Goal: Transaction & Acquisition: Purchase product/service

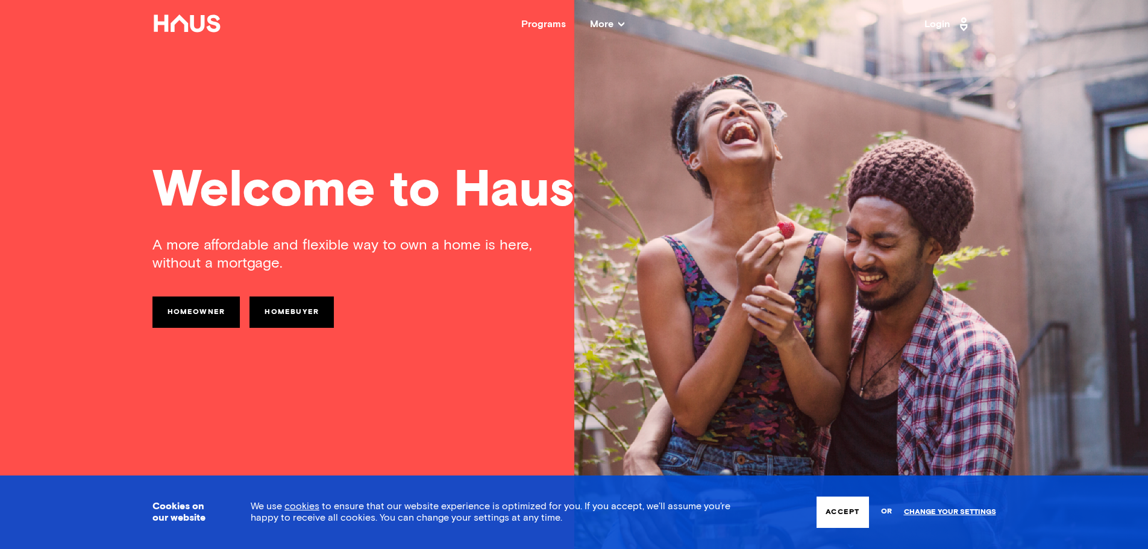
click at [539, 25] on div "Programs" at bounding box center [543, 24] width 45 height 10
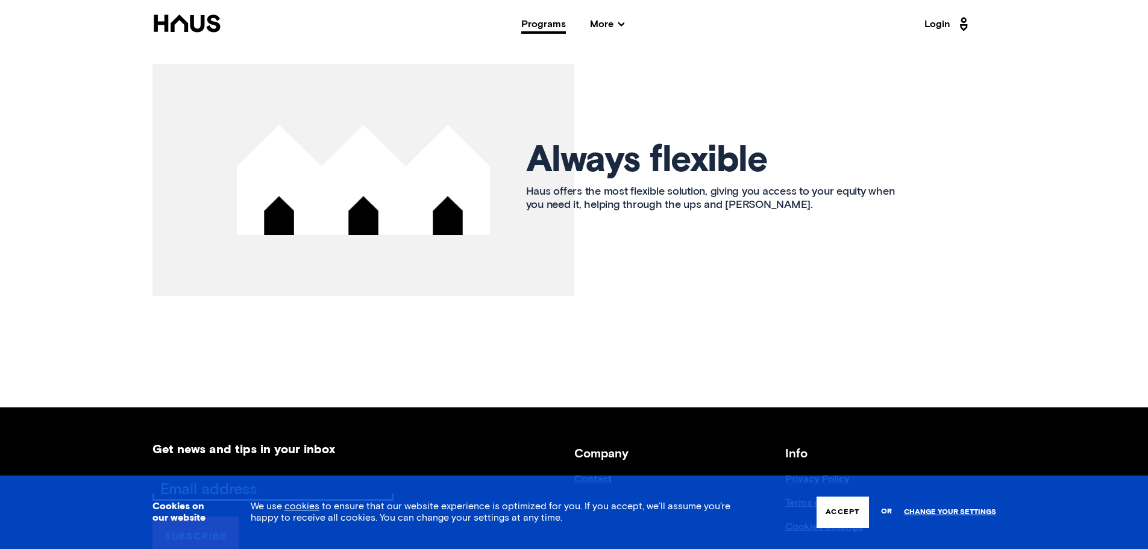
scroll to position [1808, 0]
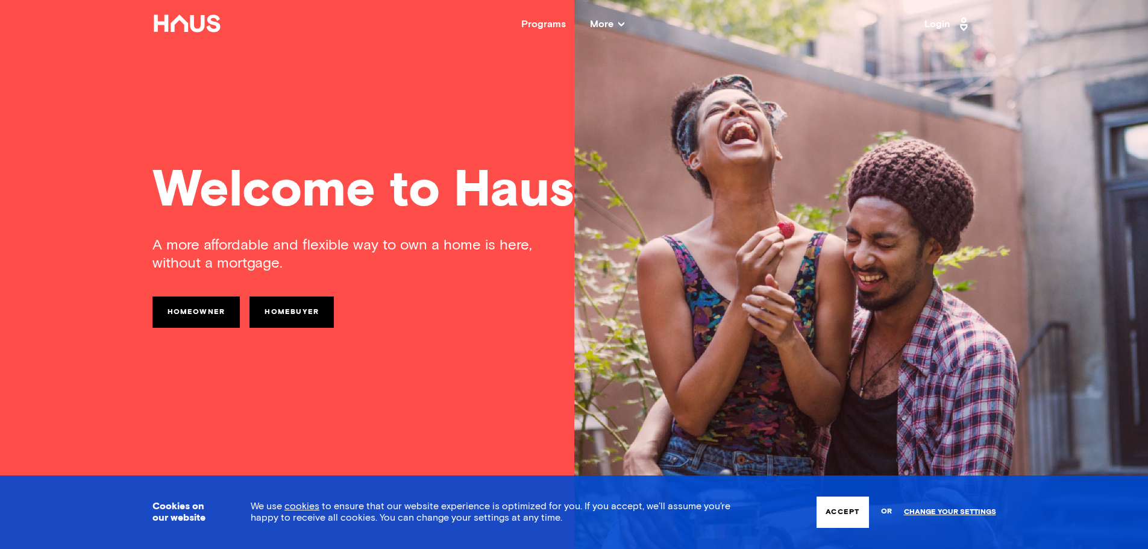
click at [286, 306] on link "Homebuyer" at bounding box center [291, 311] width 84 height 31
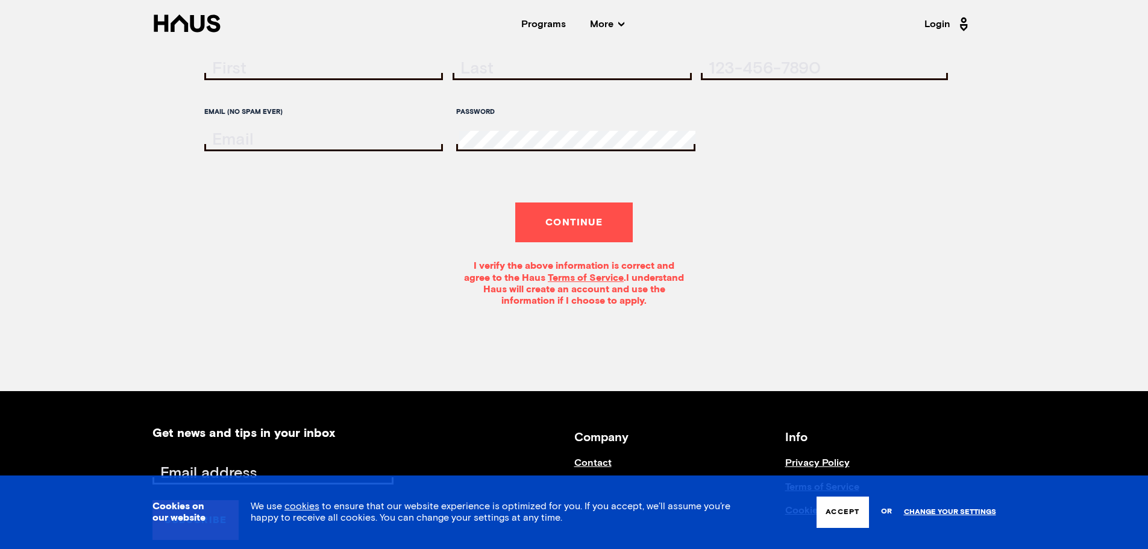
scroll to position [301, 0]
